Goal: Obtain resource: Obtain resource

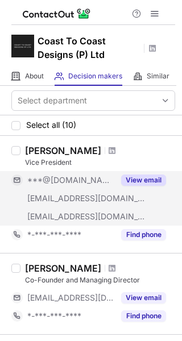
click at [154, 179] on button "View email" at bounding box center [143, 179] width 45 height 11
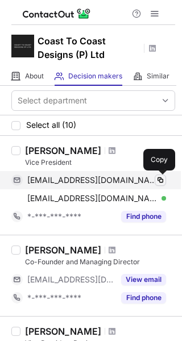
click at [157, 181] on span at bounding box center [160, 179] width 9 height 9
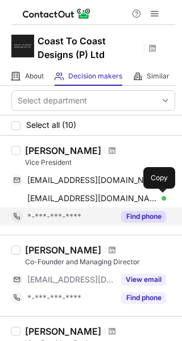
drag, startPoint x: 156, startPoint y: 198, endPoint x: 120, endPoint y: 222, distance: 43.3
click at [156, 198] on span at bounding box center [160, 198] width 9 height 9
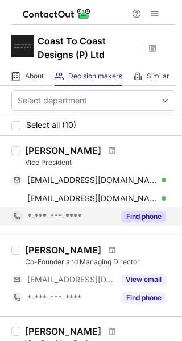
click at [146, 218] on button "Find phone" at bounding box center [143, 216] width 45 height 11
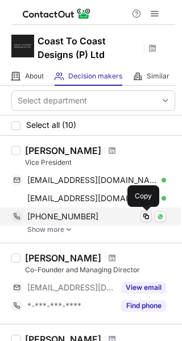
click at [145, 218] on span at bounding box center [145, 216] width 9 height 9
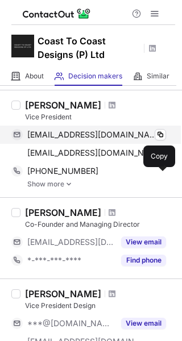
scroll to position [114, 0]
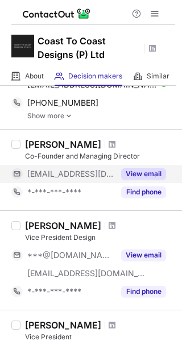
click at [132, 177] on button "View email" at bounding box center [143, 173] width 45 height 11
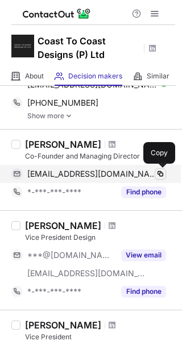
click at [160, 173] on span at bounding box center [160, 173] width 9 height 9
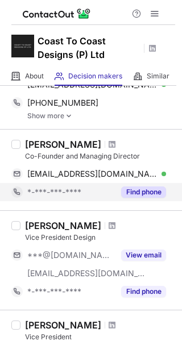
click at [134, 193] on button "Find phone" at bounding box center [143, 191] width 45 height 11
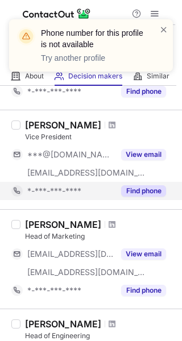
scroll to position [227, 0]
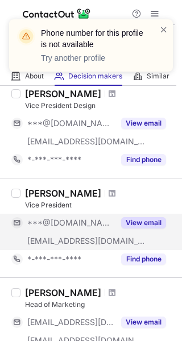
click at [149, 223] on button "View email" at bounding box center [143, 222] width 45 height 11
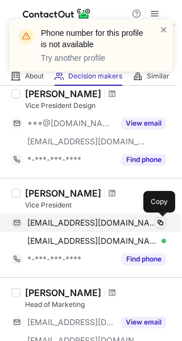
click at [156, 220] on span at bounding box center [160, 222] width 9 height 9
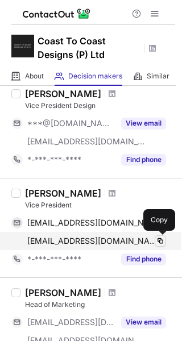
click at [161, 241] on span at bounding box center [160, 240] width 9 height 9
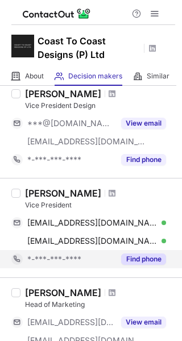
click at [151, 258] on button "Find phone" at bounding box center [143, 258] width 45 height 11
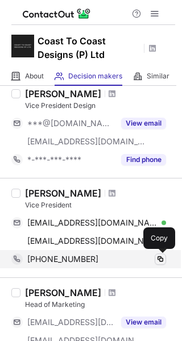
click at [158, 256] on span at bounding box center [160, 258] width 9 height 9
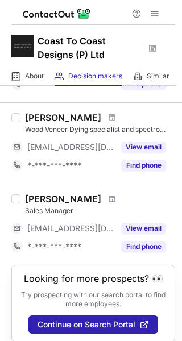
scroll to position [773, 0]
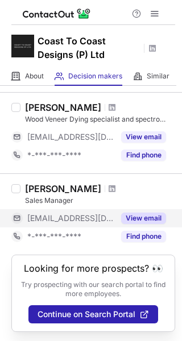
click at [141, 220] on button "View email" at bounding box center [143, 217] width 45 height 11
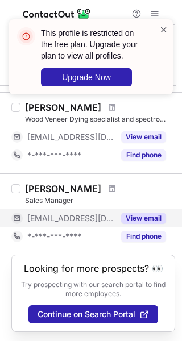
click at [164, 27] on span at bounding box center [163, 29] width 9 height 11
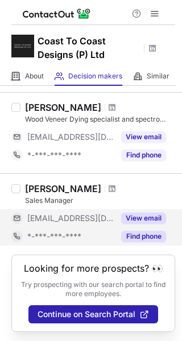
click at [131, 228] on div "Find phone" at bounding box center [140, 236] width 52 height 18
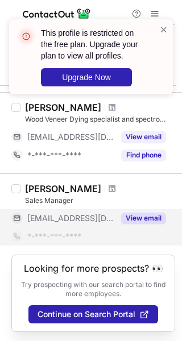
click at [165, 35] on div at bounding box center [163, 57] width 9 height 66
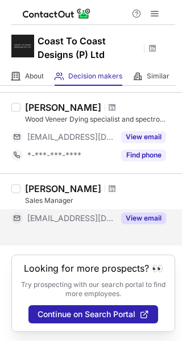
click at [165, 31] on span at bounding box center [163, 29] width 9 height 11
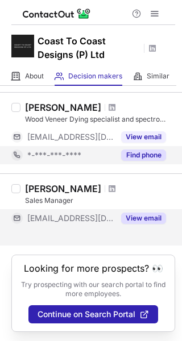
scroll to position [755, 0]
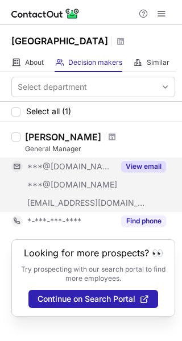
click at [147, 172] on div "View email" at bounding box center [140, 166] width 52 height 18
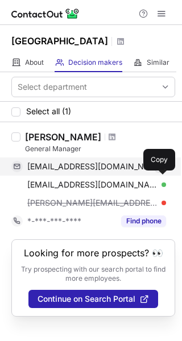
click at [159, 171] on span at bounding box center [160, 166] width 9 height 9
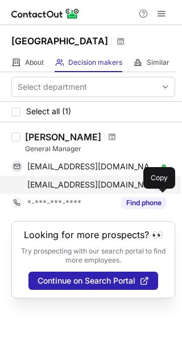
click at [164, 189] on span at bounding box center [160, 184] width 9 height 9
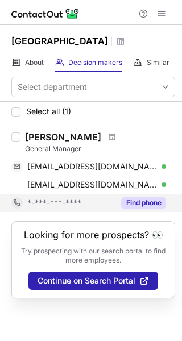
click at [145, 208] on button "Find phone" at bounding box center [143, 202] width 45 height 11
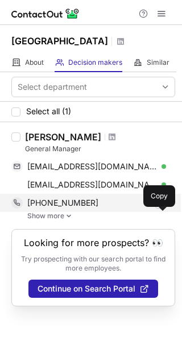
click at [158, 207] on span at bounding box center [160, 202] width 9 height 9
